Goal: Entertainment & Leisure: Consume media (video, audio)

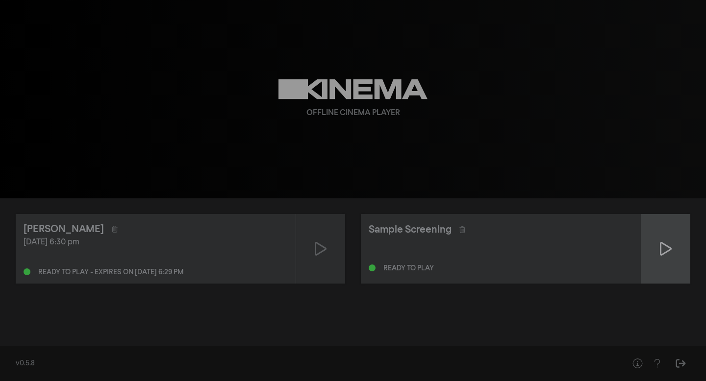
click at [657, 251] on div at bounding box center [665, 249] width 49 height 70
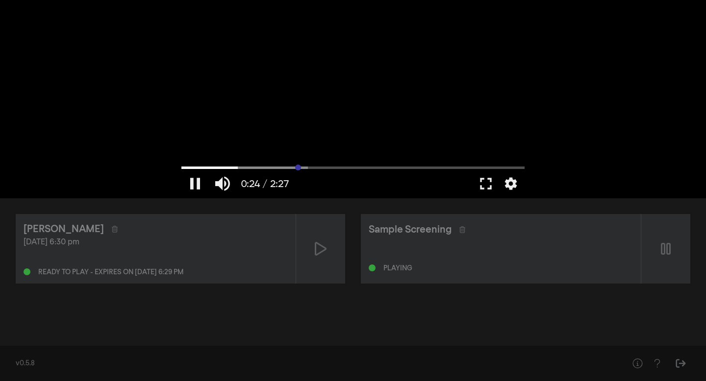
click at [298, 169] on input "Seek" at bounding box center [352, 168] width 343 height 6
click at [198, 182] on button "pause" at bounding box center [194, 183] width 27 height 29
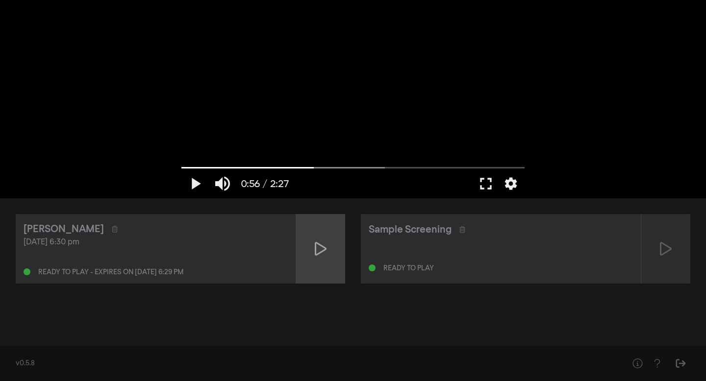
click at [315, 246] on icon at bounding box center [321, 249] width 12 height 14
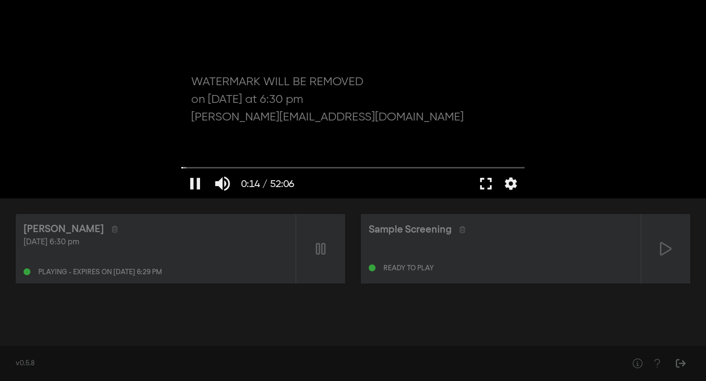
click at [492, 189] on button "fullscreen" at bounding box center [485, 183] width 27 height 29
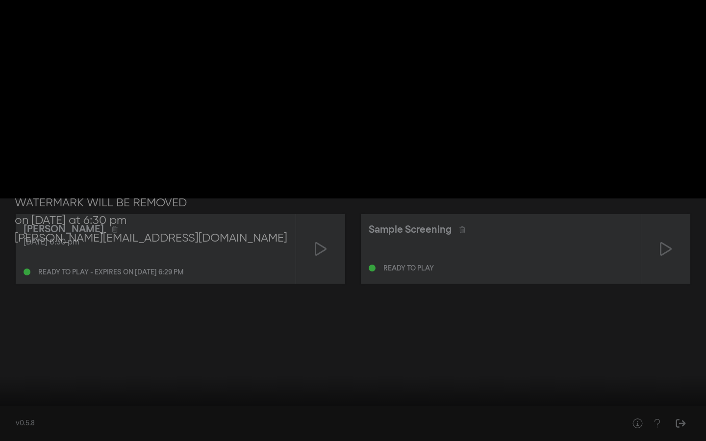
click at [278, 381] on input "Seek" at bounding box center [353, 410] width 696 height 6
click at [449, 381] on input "Seek" at bounding box center [353, 410] width 696 height 6
click at [552, 381] on input "Seek" at bounding box center [353, 410] width 696 height 6
click at [661, 381] on button "fullscreen_exit" at bounding box center [662, 426] width 27 height 29
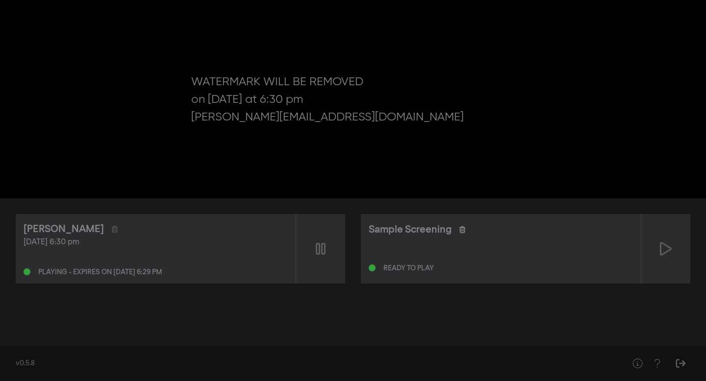
click at [465, 229] on icon at bounding box center [462, 229] width 6 height 7
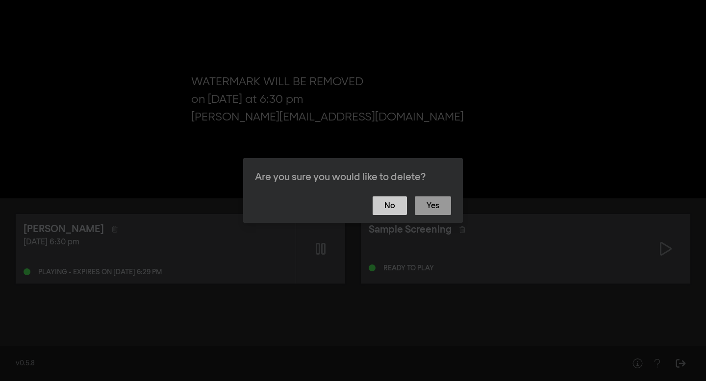
click at [388, 213] on button "No" at bounding box center [390, 206] width 34 height 19
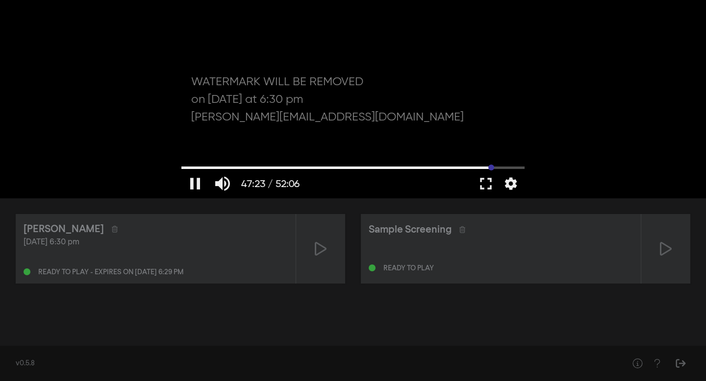
click at [491, 170] on input "Seek" at bounding box center [352, 168] width 343 height 6
click at [514, 170] on input "Seek" at bounding box center [352, 168] width 343 height 6
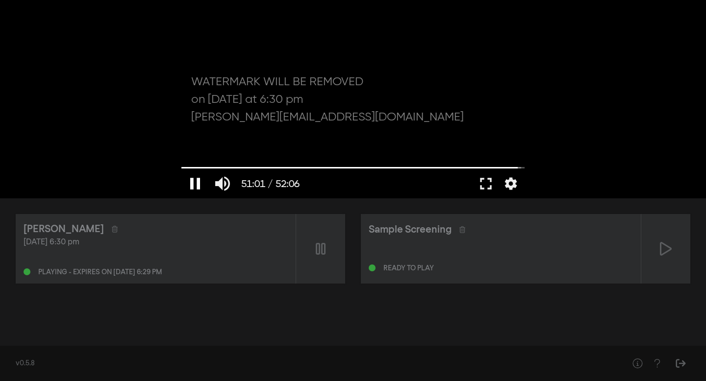
click at [199, 183] on button "pause" at bounding box center [194, 183] width 27 height 29
type input "3061.8087"
